Goal: Book appointment/travel/reservation

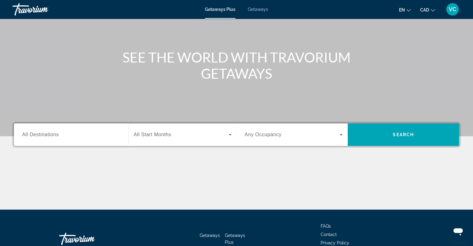
scroll to position [62, 0]
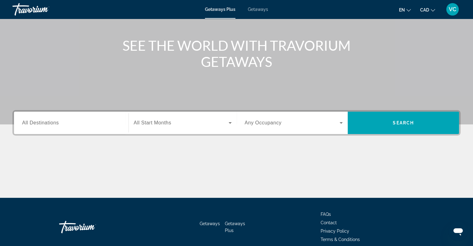
click at [44, 125] on span "All Destinations" at bounding box center [40, 122] width 37 height 5
click at [44, 125] on input "Destination All Destinations" at bounding box center [71, 123] width 98 height 7
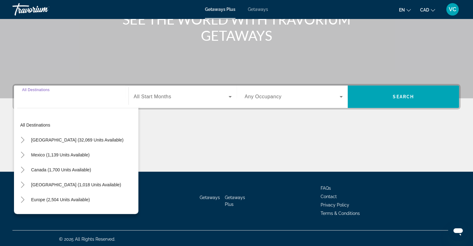
scroll to position [90, 0]
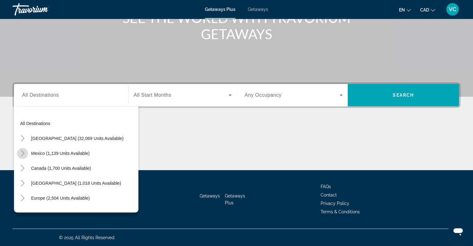
click at [23, 154] on icon "Toggle Mexico (1,139 units available)" at bounding box center [23, 153] width 6 height 6
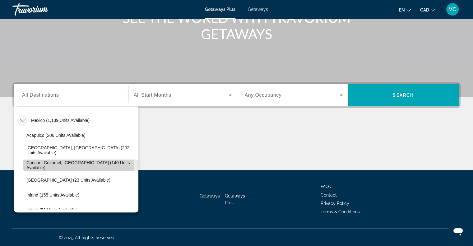
click at [25, 165] on span "Search widget" at bounding box center [80, 165] width 115 height 15
type input "**********"
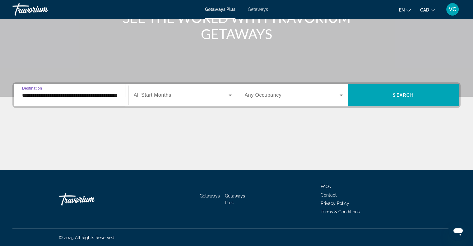
click at [172, 99] on div "Search widget" at bounding box center [183, 95] width 98 height 17
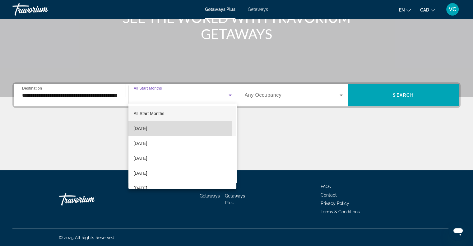
click at [147, 128] on span "[DATE]" at bounding box center [141, 128] width 14 height 7
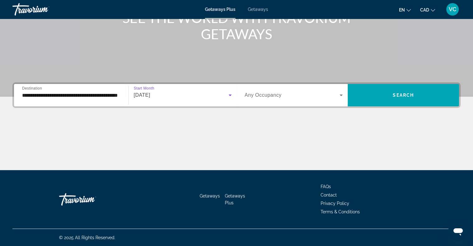
click at [284, 98] on span "Search widget" at bounding box center [292, 95] width 95 height 7
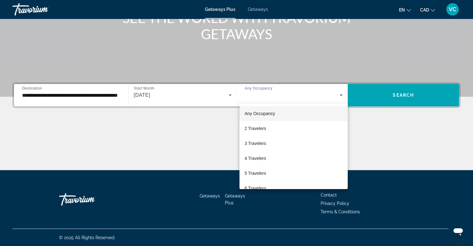
click at [273, 111] on span "Any Occupancy" at bounding box center [260, 113] width 31 height 5
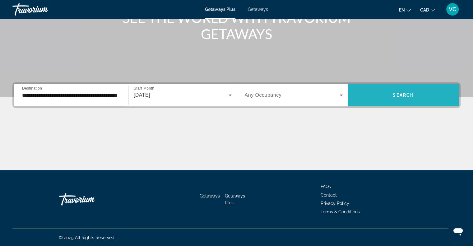
click at [406, 96] on span "Search" at bounding box center [403, 95] width 21 height 5
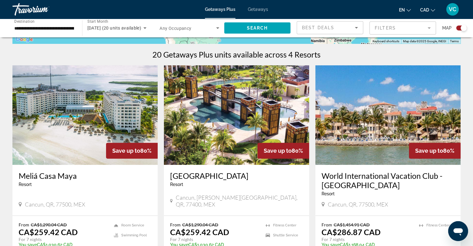
scroll to position [218, 0]
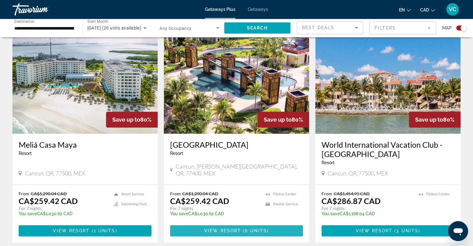
click at [230, 230] on span "View Resort" at bounding box center [223, 230] width 37 height 5
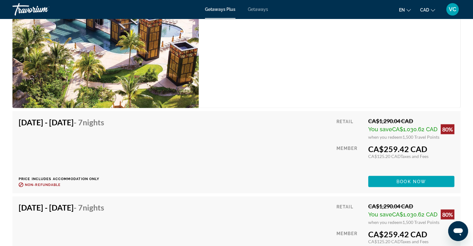
scroll to position [1070, 0]
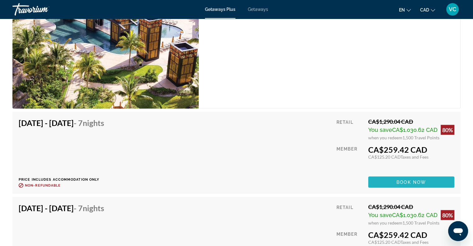
click at [405, 181] on span "Book now" at bounding box center [412, 182] width 30 height 5
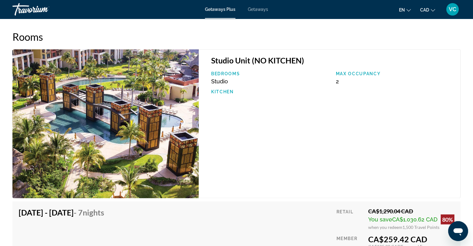
scroll to position [977, 0]
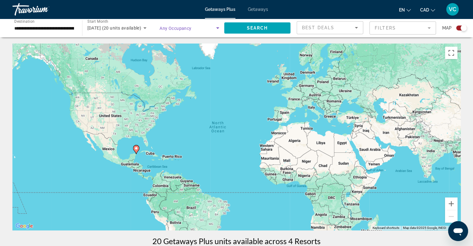
click at [210, 27] on span "Search widget" at bounding box center [188, 27] width 57 height 7
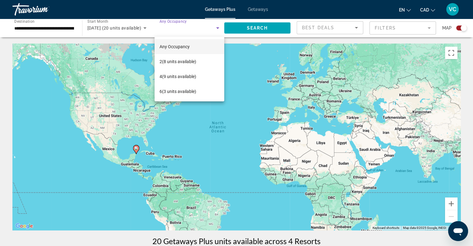
click at [120, 27] on div at bounding box center [236, 123] width 473 height 246
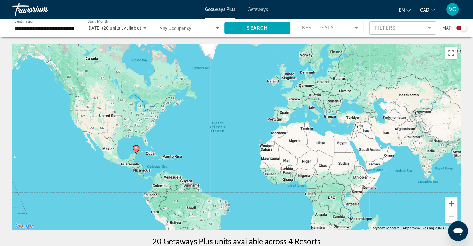
click at [120, 27] on span "[DATE] (20 units available)" at bounding box center [114, 28] width 54 height 5
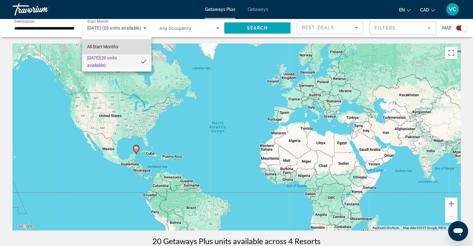
click at [127, 45] on mat-option "All Start Months" at bounding box center [116, 46] width 69 height 15
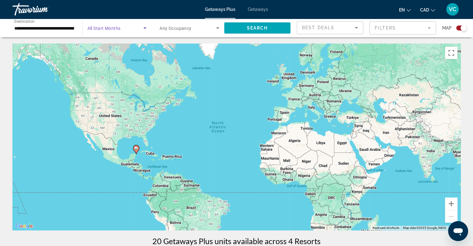
click at [145, 26] on icon "Search widget" at bounding box center [144, 27] width 7 height 7
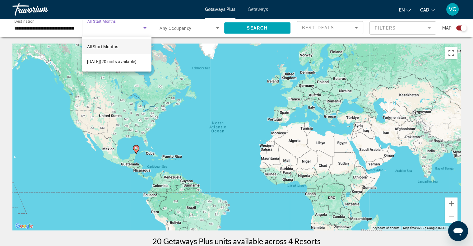
click at [145, 26] on div at bounding box center [236, 123] width 473 height 246
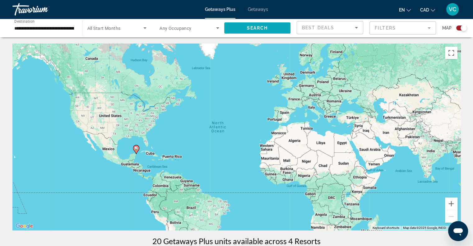
click at [261, 30] on span "Search" at bounding box center [257, 28] width 21 height 5
click at [258, 9] on span "Getaways" at bounding box center [258, 9] width 20 height 5
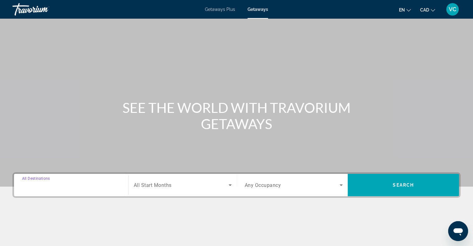
click at [55, 189] on input "Destination All Destinations" at bounding box center [71, 185] width 98 height 7
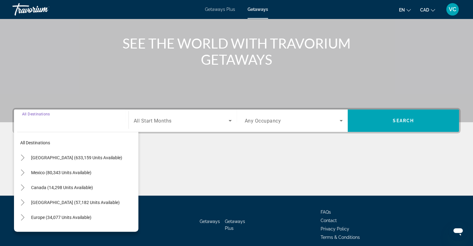
scroll to position [90, 0]
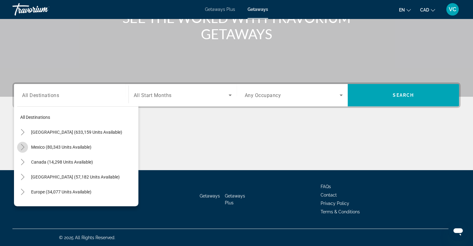
click at [21, 148] on icon "Toggle Mexico (80,343 units available)" at bounding box center [23, 147] width 6 height 6
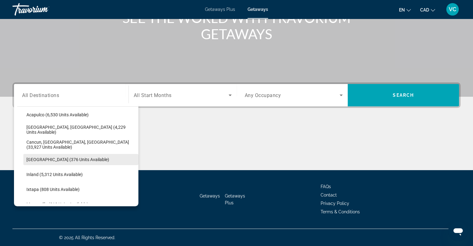
scroll to position [33, 0]
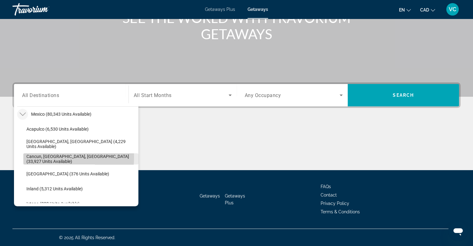
click at [35, 157] on span "Cancun, [GEOGRAPHIC_DATA], [GEOGRAPHIC_DATA] (33,927 units available)" at bounding box center [80, 159] width 109 height 10
type input "**********"
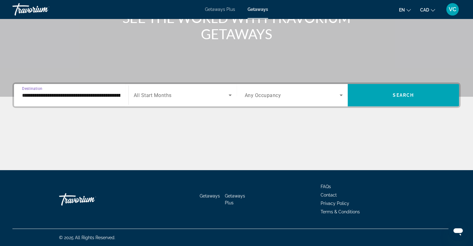
click at [172, 98] on span "All Start Months" at bounding box center [153, 95] width 38 height 6
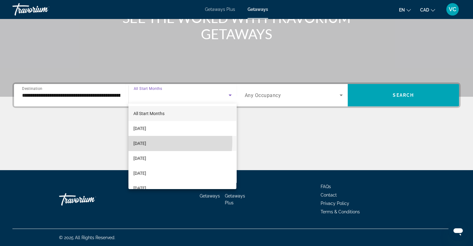
click at [146, 142] on span "[DATE]" at bounding box center [140, 143] width 13 height 7
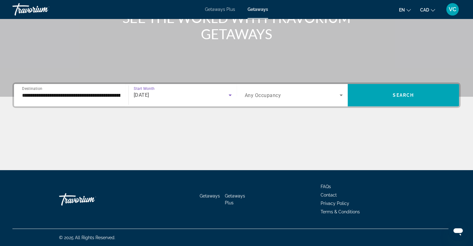
click at [330, 94] on span "Search widget" at bounding box center [292, 95] width 95 height 7
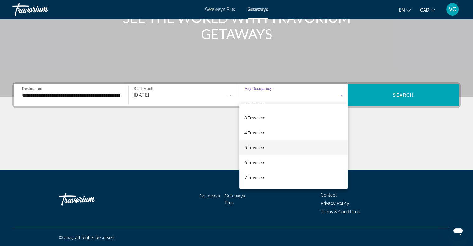
scroll to position [68, 0]
click at [258, 149] on span "8 Travelers" at bounding box center [255, 149] width 21 height 7
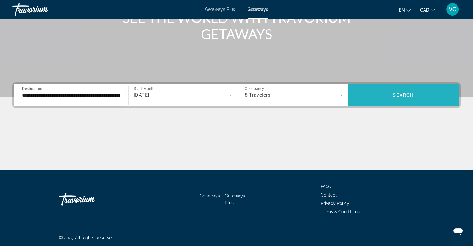
click at [413, 93] on span "Search" at bounding box center [403, 95] width 21 height 5
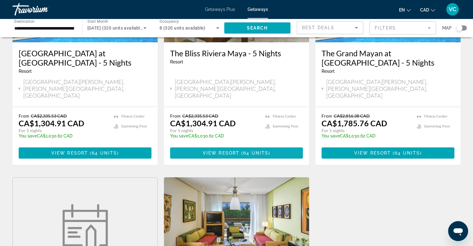
scroll to position [93, 0]
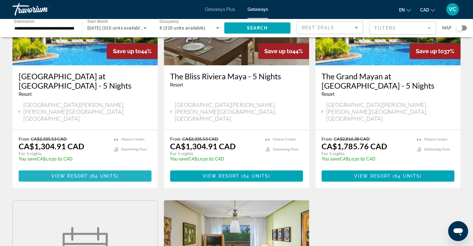
click at [113, 174] on span "64 units" at bounding box center [104, 176] width 25 height 5
